Goal: Task Accomplishment & Management: Use online tool/utility

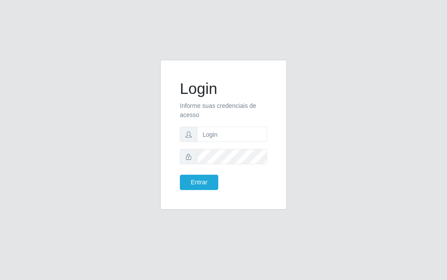
click at [225, 146] on form "Login Informe suas credenciais de acesso Entrar" at bounding box center [223, 135] width 87 height 111
click at [226, 140] on input "text" at bounding box center [232, 134] width 70 height 15
type input "[PERSON_NAME]"
click at [209, 190] on button "Entrar" at bounding box center [199, 182] width 38 height 15
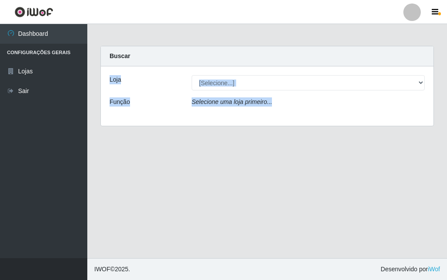
drag, startPoint x: 447, startPoint y: 55, endPoint x: 445, endPoint y: 125, distance: 69.5
click at [445, 124] on div "Carregando... Buscar Loja [Selecione...] Divino Fogão - Campina Grande Função S…" at bounding box center [267, 91] width 360 height 91
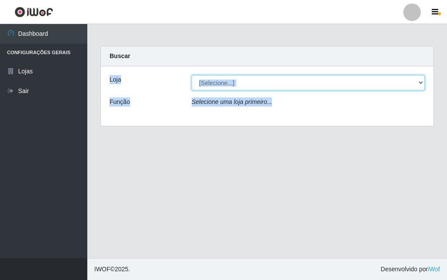
click at [394, 84] on select "[Selecione...] Divino Fogão - [GEOGRAPHIC_DATA]" at bounding box center [308, 82] width 233 height 15
select select "499"
click at [192, 75] on select "[Selecione...] Divino Fogão - [GEOGRAPHIC_DATA]" at bounding box center [308, 82] width 233 height 15
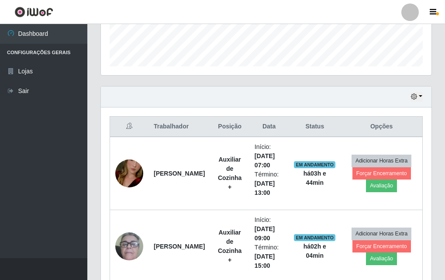
scroll to position [249, 0]
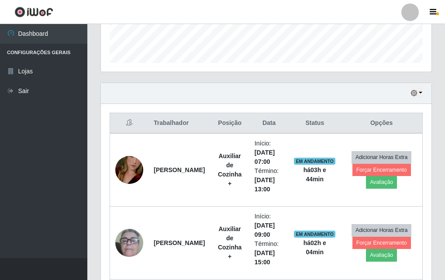
drag, startPoint x: 445, startPoint y: 164, endPoint x: 447, endPoint y: 198, distance: 34.1
click at [445, 198] on html "Perfil Alterar Senha Sair Dashboard Configurações Gerais Lojas Sair Carregando.…" at bounding box center [222, 109] width 445 height 716
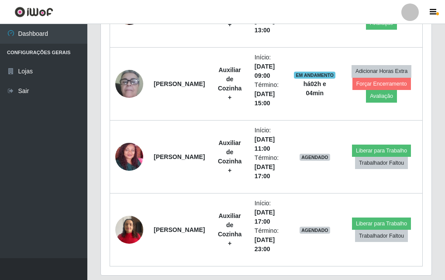
scroll to position [436, 0]
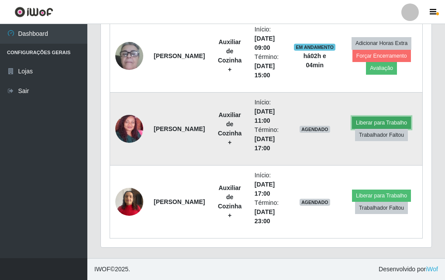
click at [377, 123] on button "Liberar para Trabalho" at bounding box center [381, 123] width 59 height 12
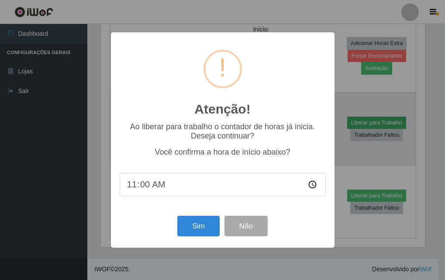
scroll to position [181, 326]
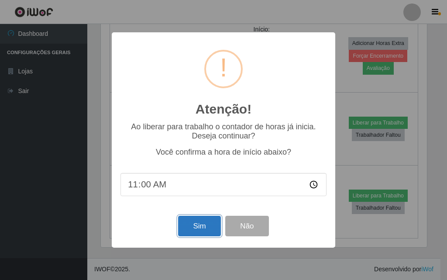
click at [205, 231] on button "Sim" at bounding box center [199, 226] width 42 height 21
click at [205, 231] on div "Atenção! × Ao liberar para trabalho o contador de horas já inicia. Deseja conti…" at bounding box center [223, 140] width 447 height 280
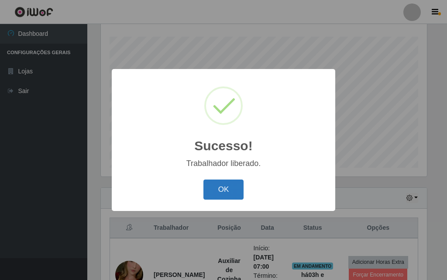
click at [217, 194] on button "OK" at bounding box center [224, 190] width 41 height 21
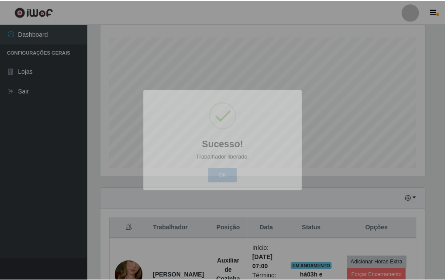
scroll to position [181, 331]
